Goal: Task Accomplishment & Management: Manage account settings

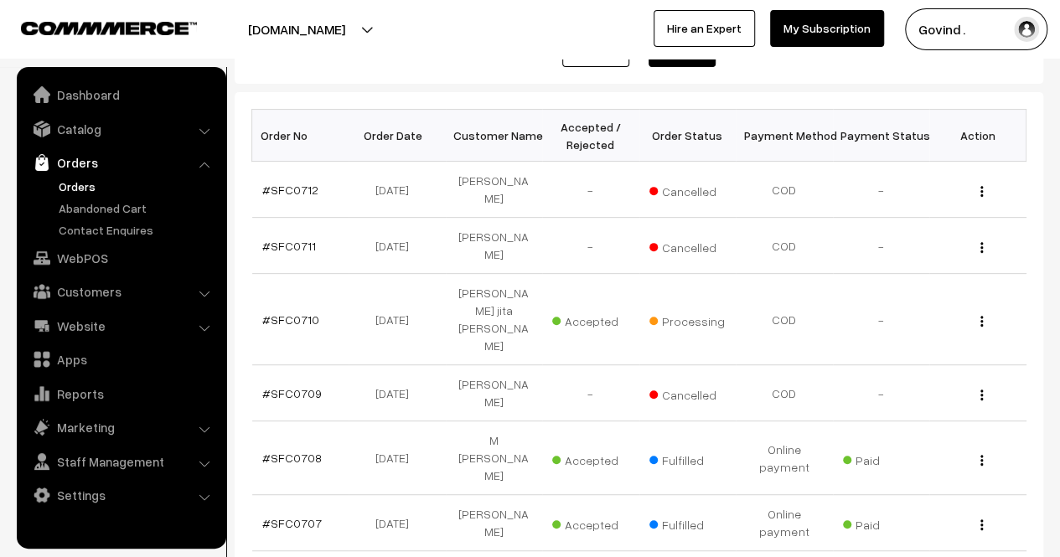
scroll to position [235, 0]
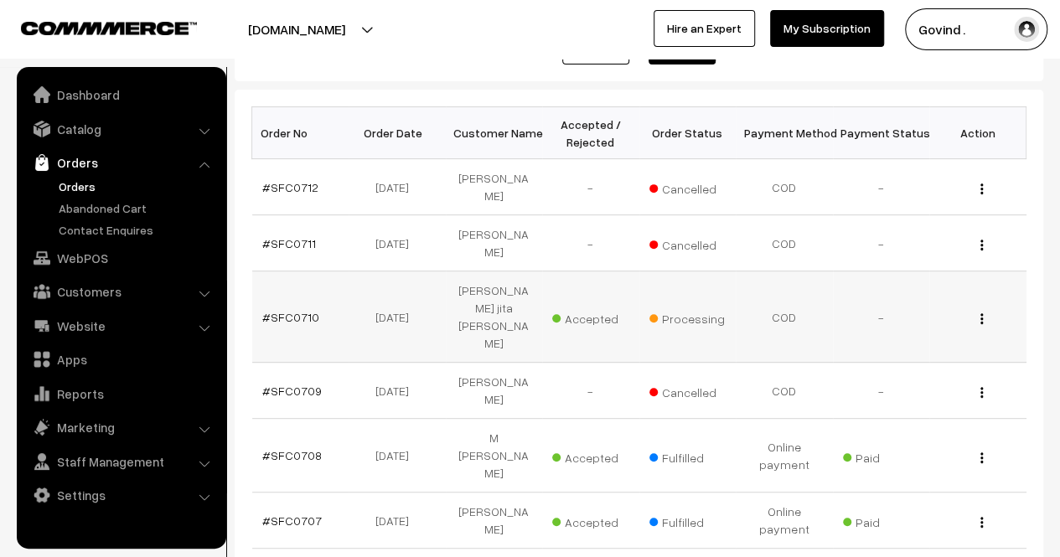
click at [980, 313] on img "button" at bounding box center [981, 318] width 3 height 11
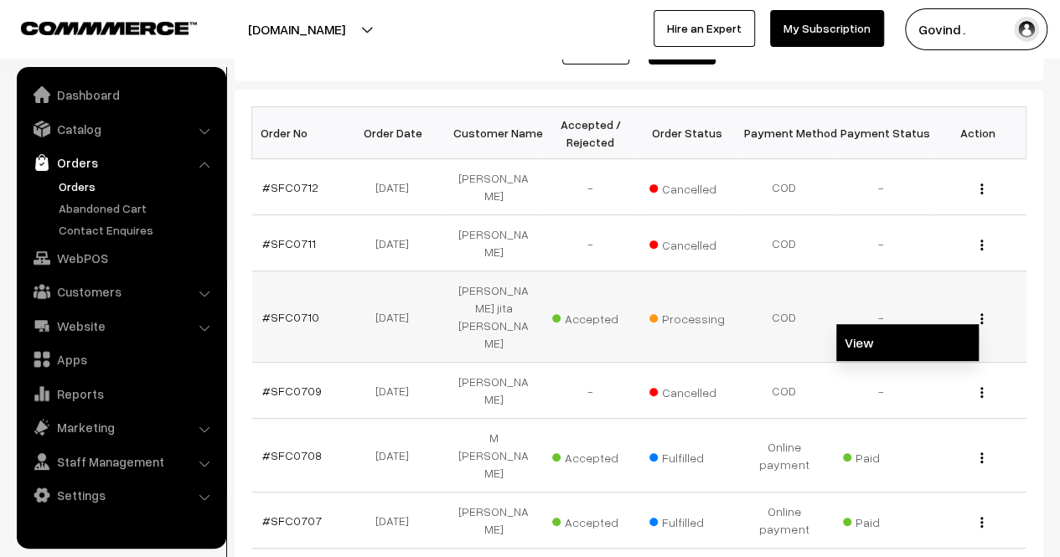
click at [912, 324] on link "View" at bounding box center [907, 342] width 142 height 37
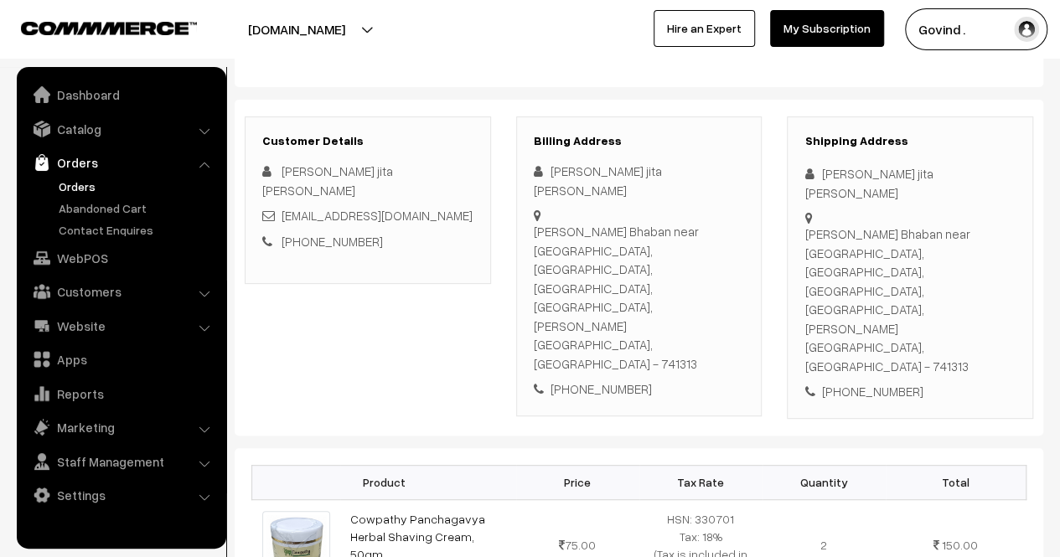
scroll to position [169, 0]
click at [1059, 193] on html "Thank you for showing interest. Our team will call you shortly. Close [DOMAIN_N…" at bounding box center [530, 109] width 1060 height 557
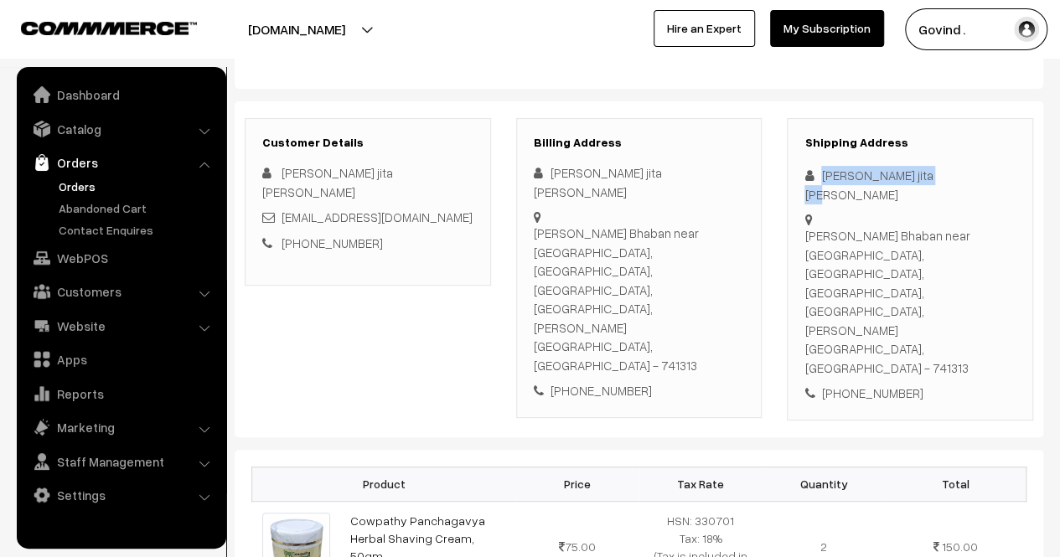
drag, startPoint x: 821, startPoint y: 175, endPoint x: 925, endPoint y: 174, distance: 103.9
click at [925, 174] on div "[PERSON_NAME] jita [PERSON_NAME]" at bounding box center [909, 185] width 211 height 38
copy div "[PERSON_NAME] jita [PERSON_NAME]"
click at [861, 384] on div "[PHONE_NUMBER]" at bounding box center [909, 393] width 211 height 19
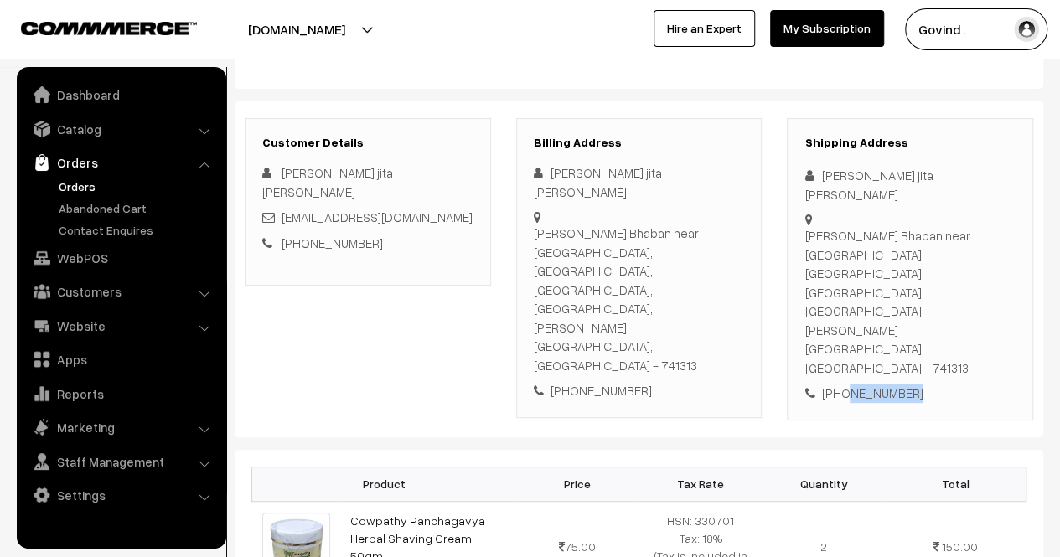
copy div "6295114651"
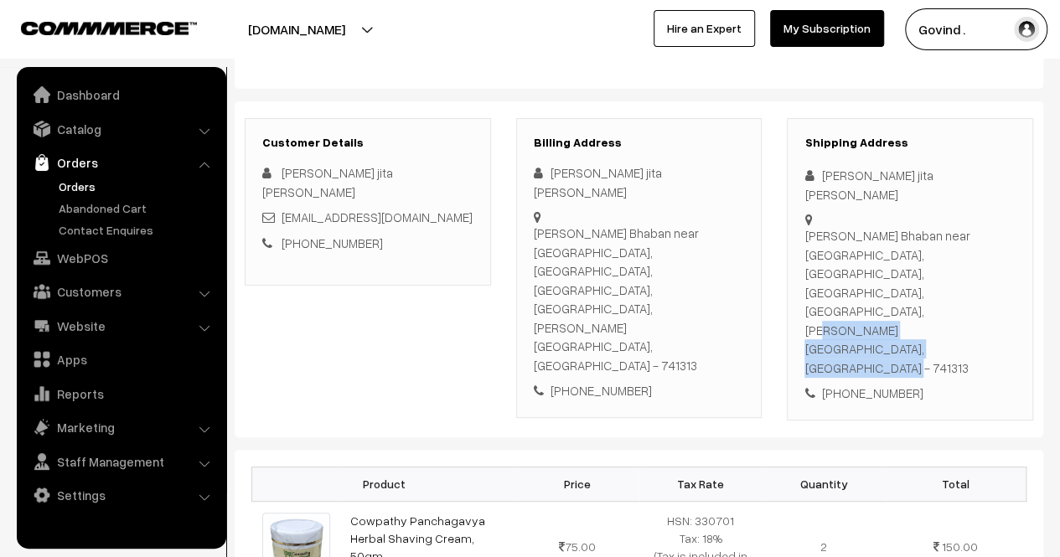
drag, startPoint x: 863, startPoint y: 271, endPoint x: 805, endPoint y: 220, distance: 76.6
click at [805, 226] on div "[PERSON_NAME] Bhaban near [GEOGRAPHIC_DATA], [GEOGRAPHIC_DATA], [GEOGRAPHIC_DAT…" at bounding box center [909, 301] width 211 height 151
copy div "[PERSON_NAME] Bhaban near [GEOGRAPHIC_DATA], [GEOGRAPHIC_DATA], [GEOGRAPHIC_DAT…"
click at [989, 271] on div "[PERSON_NAME] Bhaban near [GEOGRAPHIC_DATA], [GEOGRAPHIC_DATA], [GEOGRAPHIC_DAT…" at bounding box center [909, 301] width 211 height 151
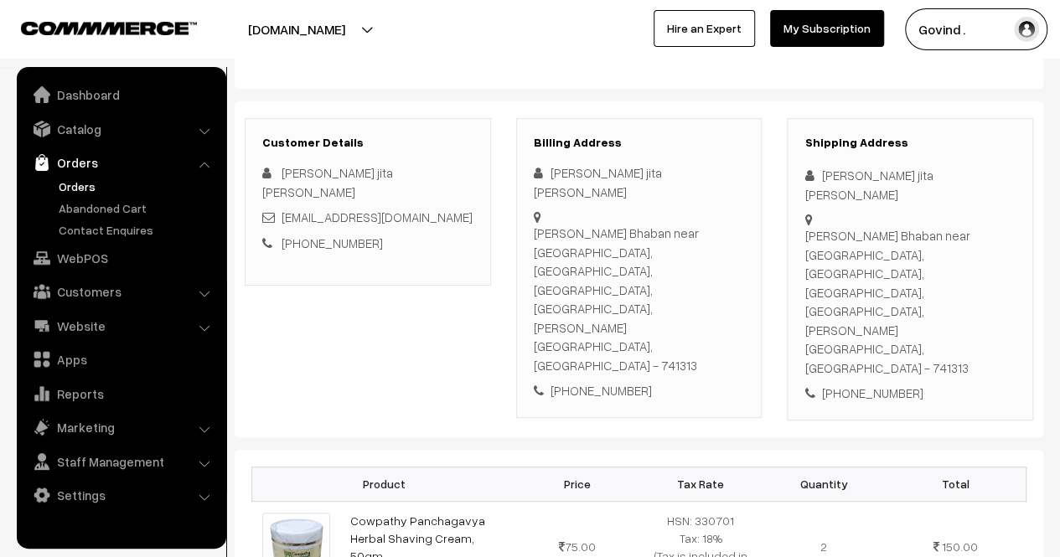
copy div "741313"
click at [979, 318] on div "Shipping Address [PERSON_NAME] jita Krishna [PERSON_NAME] Bhaban near [GEOGRAPH…" at bounding box center [910, 269] width 246 height 302
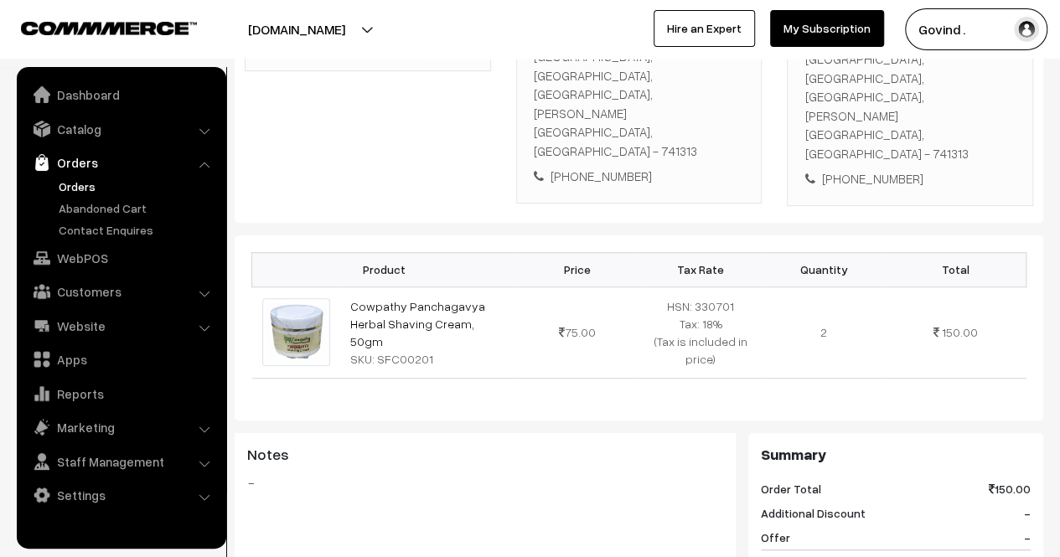
scroll to position [385, 0]
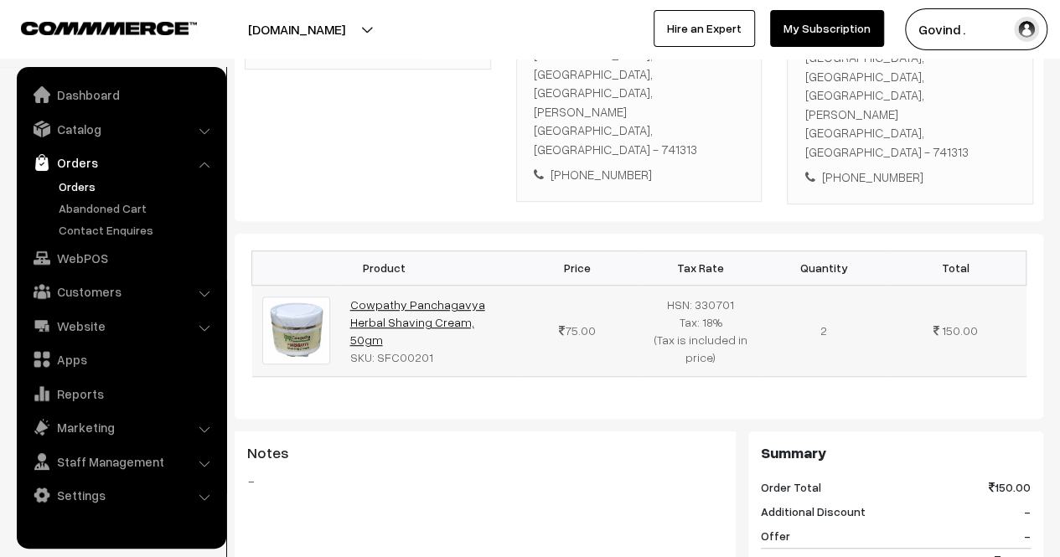
drag, startPoint x: 459, startPoint y: 233, endPoint x: 350, endPoint y: 219, distance: 109.8
click at [350, 285] on td "Cowpathy Panchagavya Herbal Shaving Cream, 50gm SKU: SFC00201" at bounding box center [428, 330] width 176 height 91
copy link "Cowpathy Panchagavya Herbal Shaving Cream, 50gm"
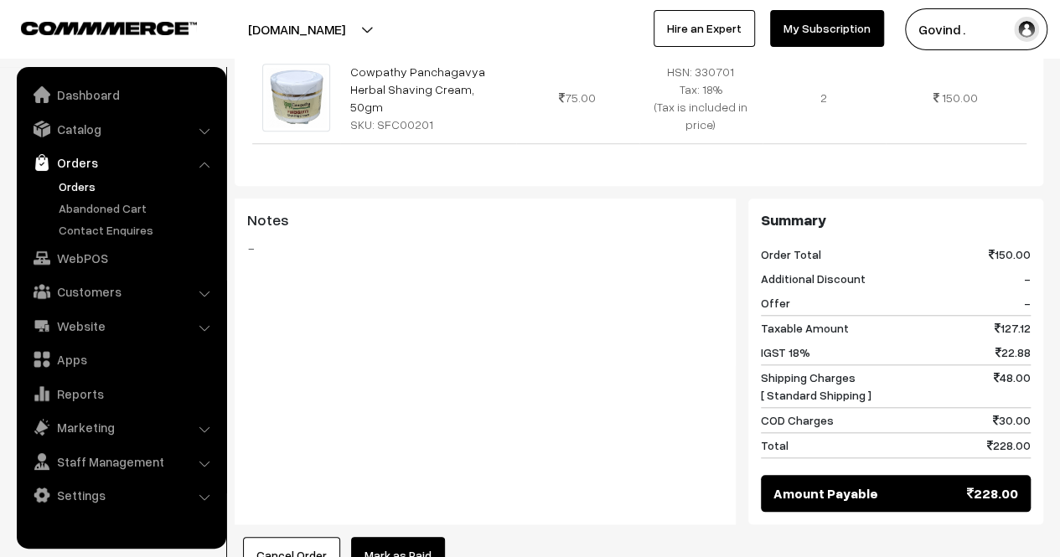
scroll to position [624, 0]
